Goal: Find specific page/section: Find specific page/section

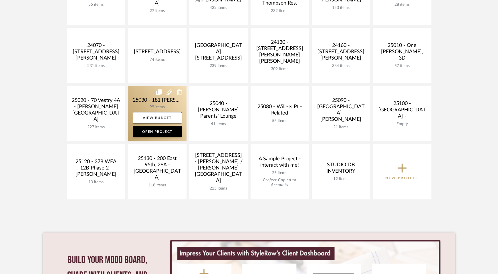
scroll to position [240, 0]
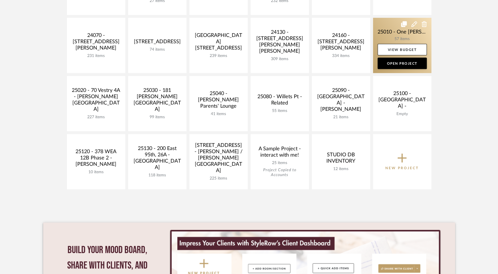
click at [407, 35] on link at bounding box center [402, 45] width 58 height 55
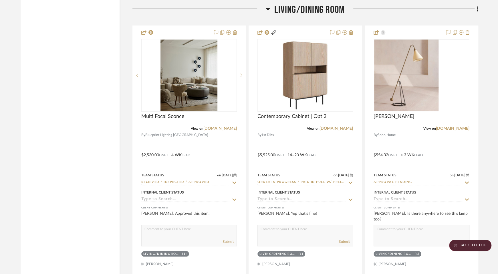
scroll to position [1759, 0]
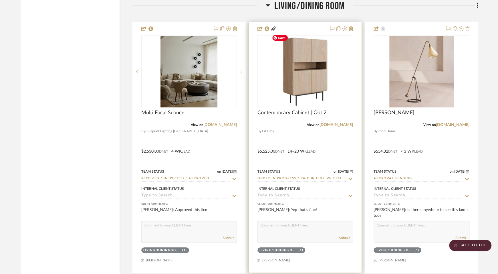
click at [0, 0] on img at bounding box center [0, 0] width 0 height 0
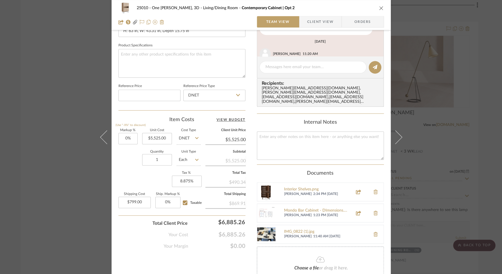
scroll to position [260, 0]
click at [56, 86] on div "25010 - One [PERSON_NAME], 3D Living/Dining Room Contemporary Cabinet | Opt 2 T…" at bounding box center [251, 137] width 502 height 274
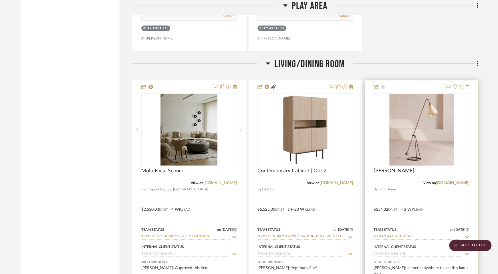
scroll to position [1683, 0]
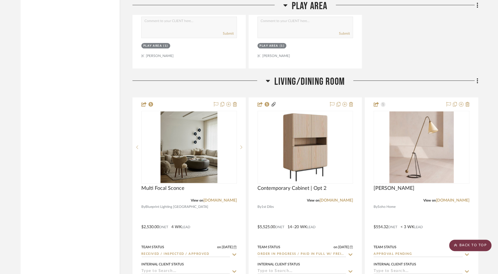
click at [463, 244] on scroll-to-top-button "BACK TO TOP" at bounding box center [470, 245] width 42 height 11
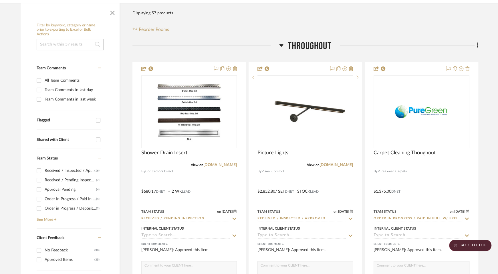
scroll to position [0, 0]
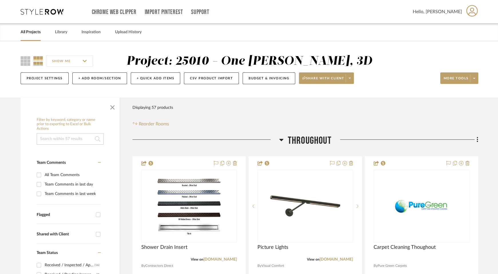
click at [40, 31] on link "All Projects" at bounding box center [31, 32] width 20 height 8
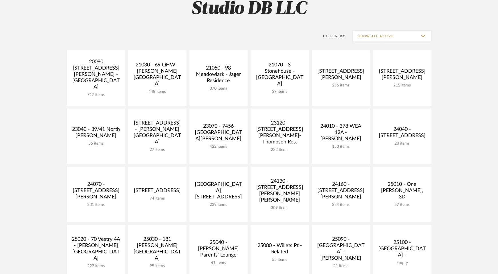
scroll to position [100, 0]
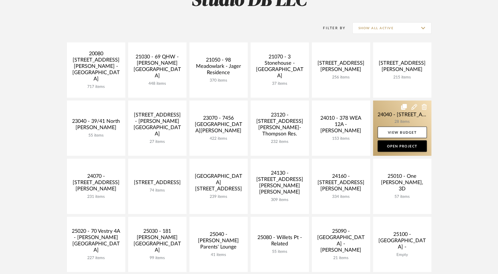
click at [393, 123] on link at bounding box center [402, 127] width 58 height 55
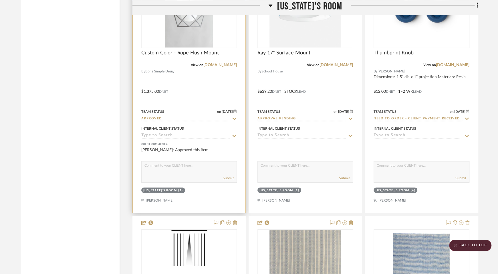
scroll to position [2553, 0]
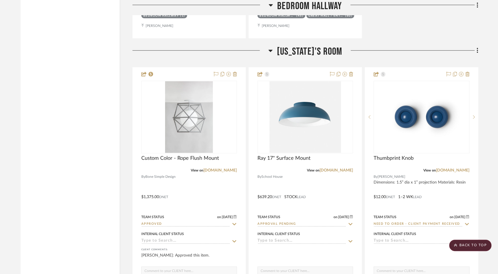
drag, startPoint x: 224, startPoint y: 220, endPoint x: 140, endPoint y: 2, distance: 234.2
